Goal: Task Accomplishment & Management: Manage account settings

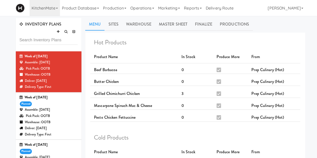
click at [68, 106] on div "Week of [DATE] planned Assemble: [DATE] Pick Pack: OOTB Warehouse: OOTB Deliver…" at bounding box center [49, 115] width 58 height 43
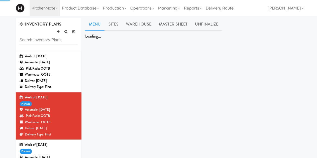
click at [70, 77] on div "Warehouse: OOTB" at bounding box center [49, 75] width 58 height 6
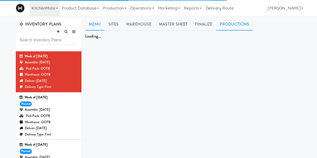
click at [227, 25] on link "Productions" at bounding box center [234, 24] width 37 height 13
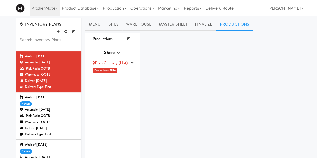
click at [112, 66] on div "Prep Culinary (Hot)" at bounding box center [111, 63] width 36 height 8
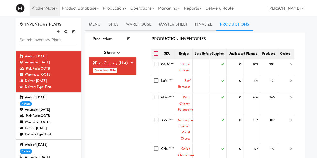
click at [156, 54] on input "checkbox" at bounding box center [156, 54] width 6 height 4
checkbox input "true"
click at [156, 65] on input "checkbox" at bounding box center [157, 64] width 6 height 4
checkbox input "true"
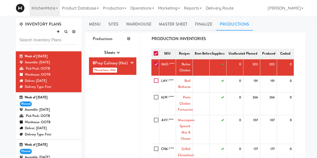
click at [156, 80] on input "checkbox" at bounding box center [157, 81] width 6 height 4
checkbox input "true"
click at [156, 96] on input "checkbox" at bounding box center [157, 97] width 6 height 4
checkbox input "true"
click at [156, 121] on input "checkbox" at bounding box center [157, 120] width 6 height 4
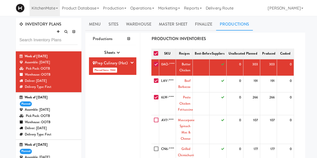
checkbox input "true"
click at [156, 148] on input "checkbox" at bounding box center [157, 149] width 6 height 4
checkbox input "true"
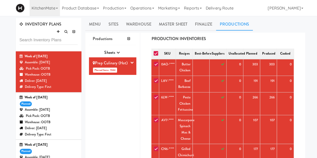
click at [282, 38] on div "PRODUCTION INVENTORIES" at bounding box center [222, 39] width 142 height 8
click at [206, 24] on link "Finalize" at bounding box center [203, 24] width 25 height 13
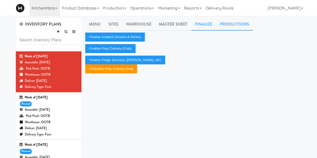
click at [234, 21] on link "Productions" at bounding box center [234, 24] width 37 height 13
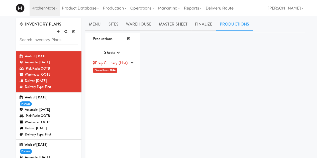
click at [124, 67] on div "Prep Culinary (Hot)" at bounding box center [111, 63] width 36 height 8
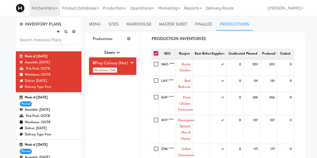
click at [267, 42] on div "PRODUCTION INVENTORIES" at bounding box center [222, 39] width 150 height 13
click at [116, 10] on link "Production" at bounding box center [114, 8] width 27 height 16
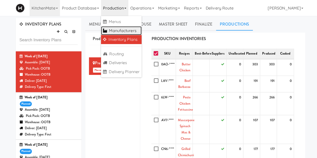
click at [118, 31] on link "Manufacturers" at bounding box center [121, 30] width 41 height 9
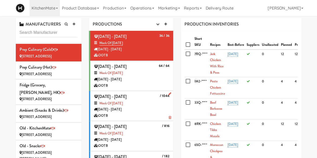
click at [147, 96] on div "/ 1044 [DATE] - [DATE] Week of [DATE] [DATE] - [DATE] OOTB" at bounding box center [131, 106] width 75 height 26
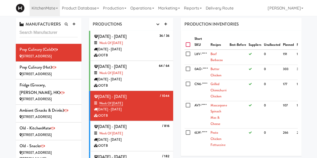
click at [189, 45] on input "checkbox" at bounding box center [188, 45] width 6 height 4
checkbox input "true"
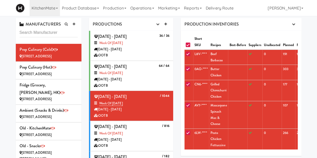
checkbox input "true"
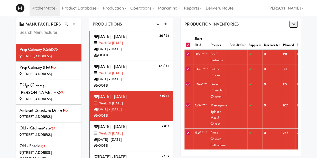
click at [294, 26] on icon "button" at bounding box center [292, 24] width 3 height 3
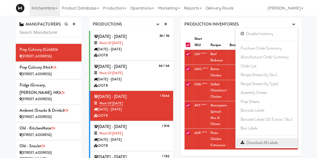
click at [260, 141] on link "Download All Labels" at bounding box center [266, 142] width 62 height 9
